Goal: Find specific page/section: Find specific page/section

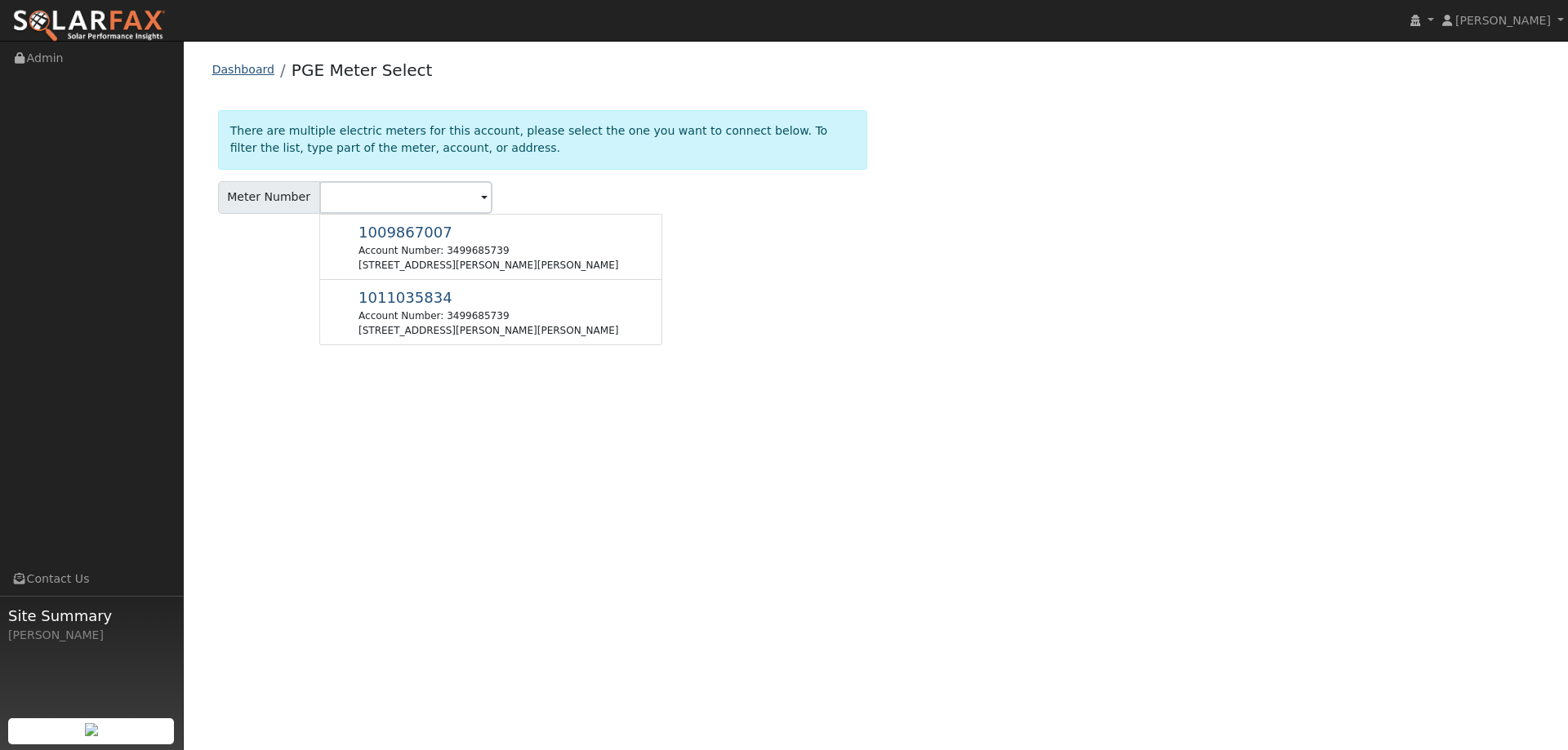
click at [253, 66] on link "Dashboard" at bounding box center [244, 69] width 62 height 13
